Goal: Navigation & Orientation: Find specific page/section

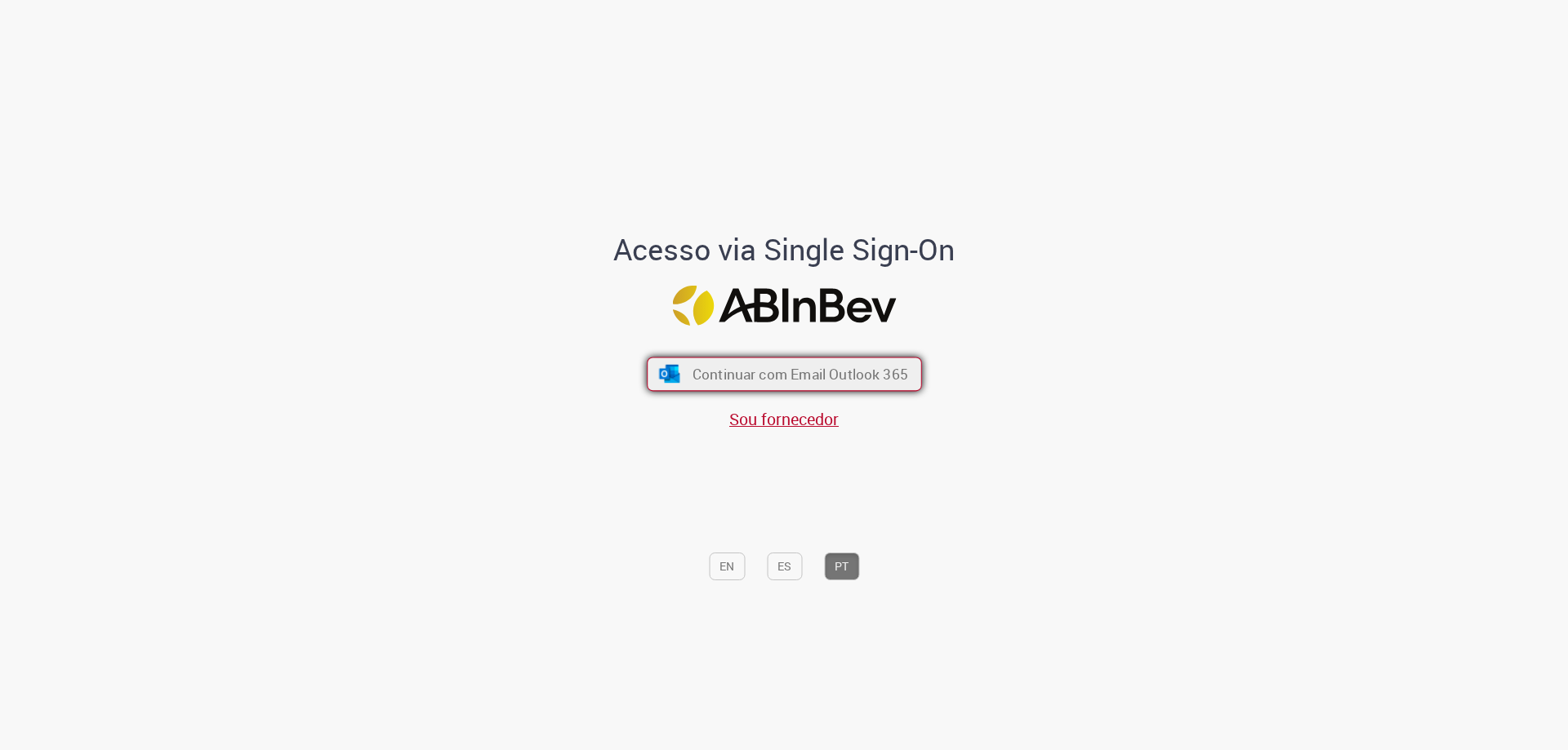
click at [773, 380] on span "Continuar com Email Outlook 365" at bounding box center [799, 374] width 215 height 19
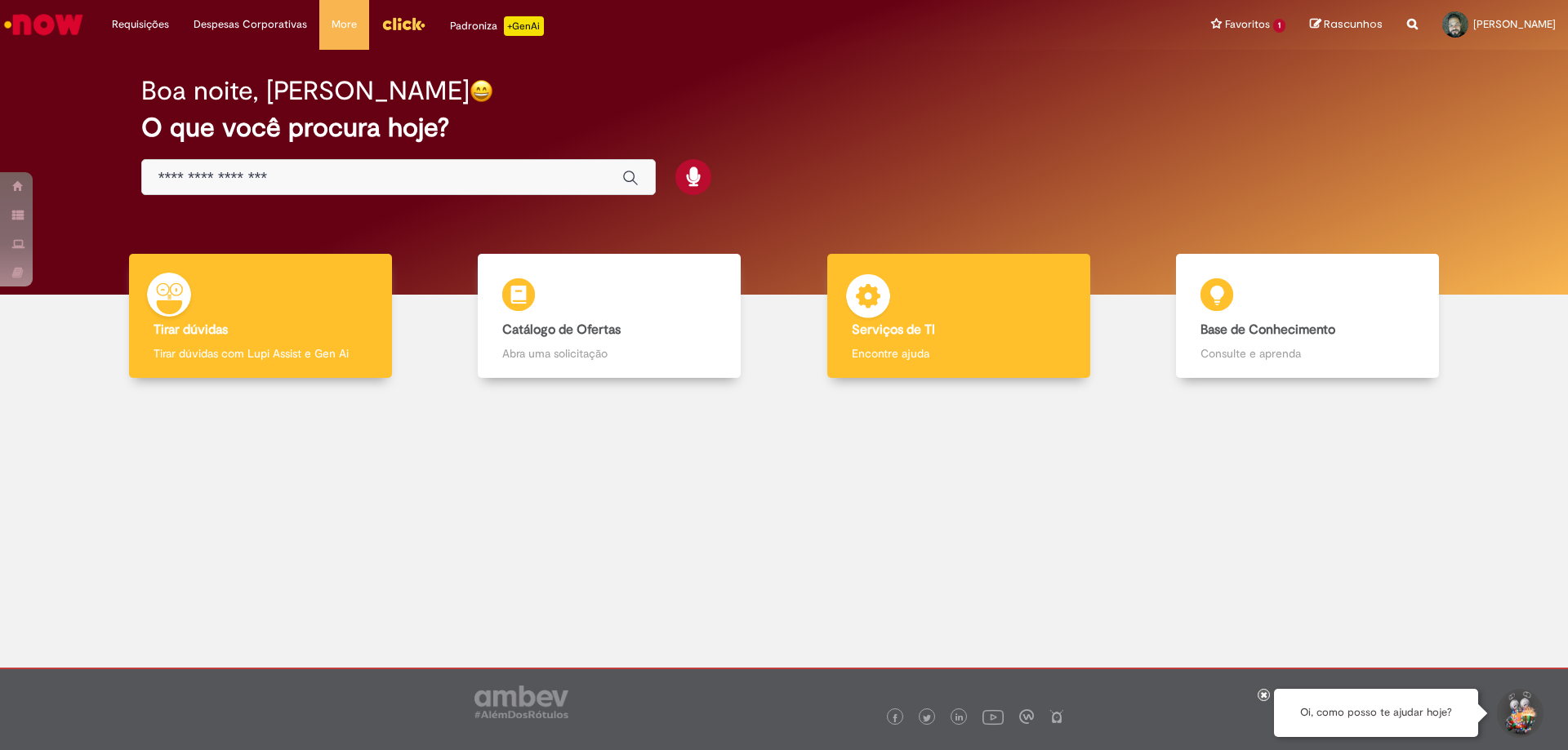
click at [957, 343] on div "Serviços de TI Serviços de TI Encontre ajuda" at bounding box center [958, 317] width 263 height 125
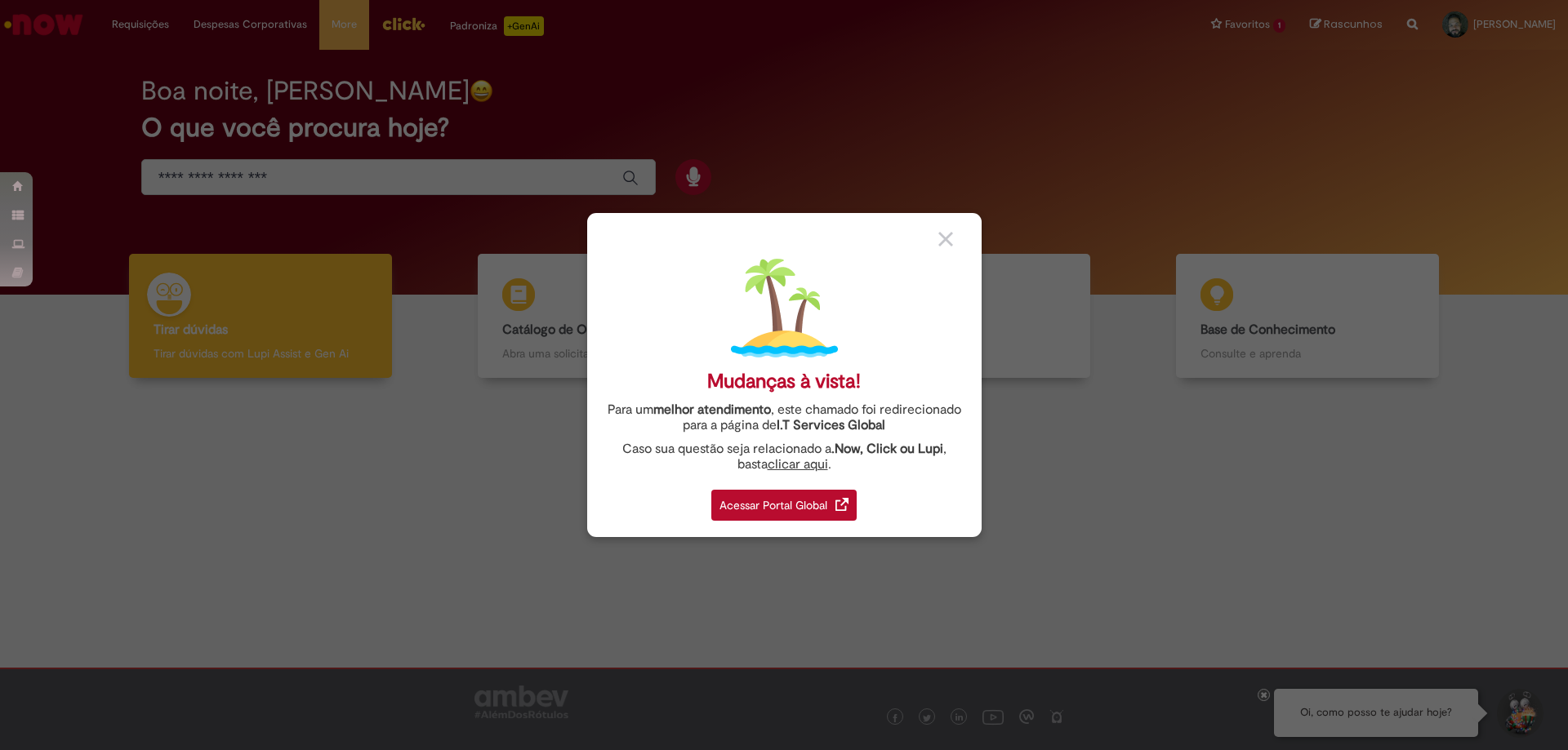
click at [810, 502] on div "Acessar Portal Global" at bounding box center [784, 505] width 146 height 31
